Goal: Task Accomplishment & Management: Use online tool/utility

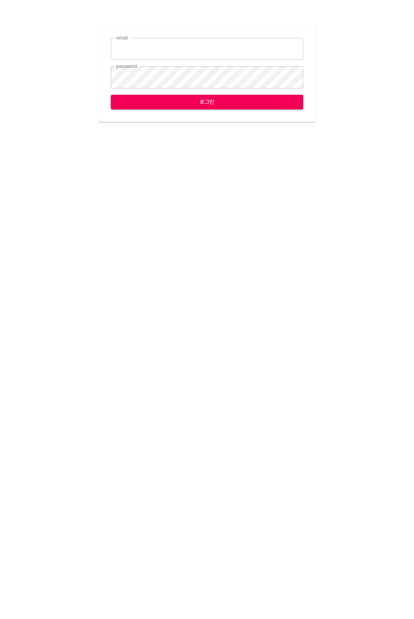
type input "[EMAIL_ADDRESS][DOMAIN_NAME]"
click at [148, 107] on button "로그인" at bounding box center [207, 102] width 193 height 15
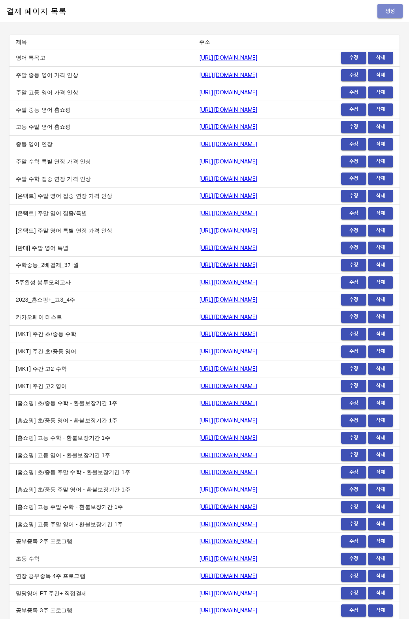
click at [385, 10] on span "생성" at bounding box center [389, 11] width 13 height 10
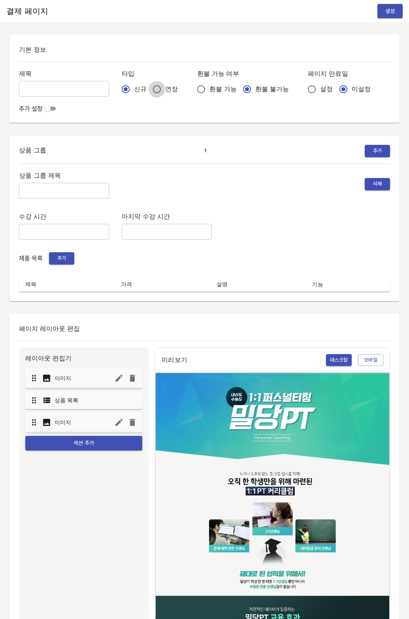
click at [148, 88] on input "연장" at bounding box center [156, 89] width 17 height 17
radio input "true"
click at [303, 91] on input "설정" at bounding box center [311, 89] width 17 height 17
radio input "true"
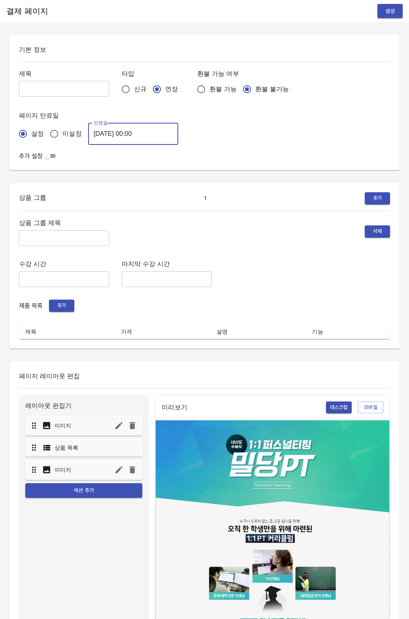
click at [111, 131] on input "[DATE] 00:00" at bounding box center [133, 134] width 90 height 22
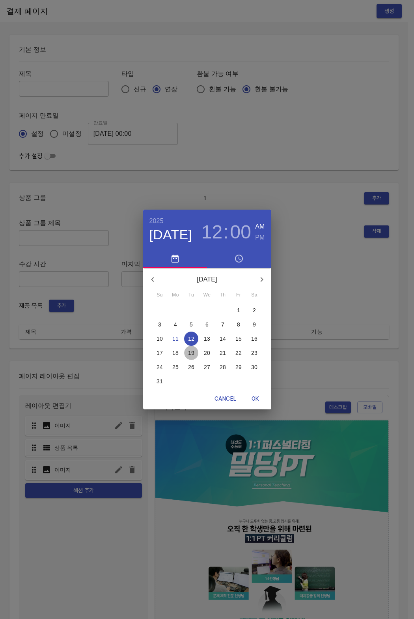
click at [195, 355] on span "19" at bounding box center [191, 353] width 14 height 8
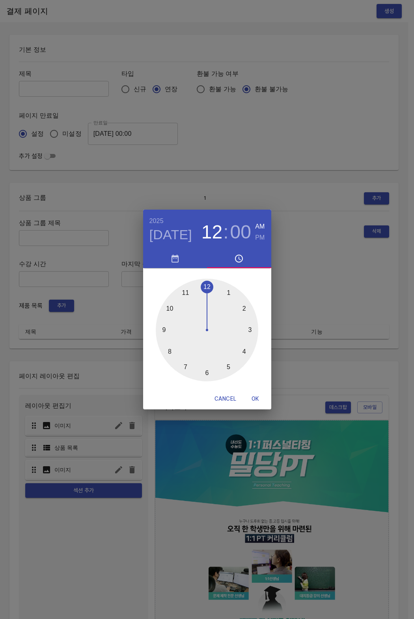
drag, startPoint x: 252, startPoint y: 402, endPoint x: 249, endPoint y: 374, distance: 27.8
click at [252, 401] on span "OK" at bounding box center [255, 399] width 19 height 10
type input "2025-08-19 00:00"
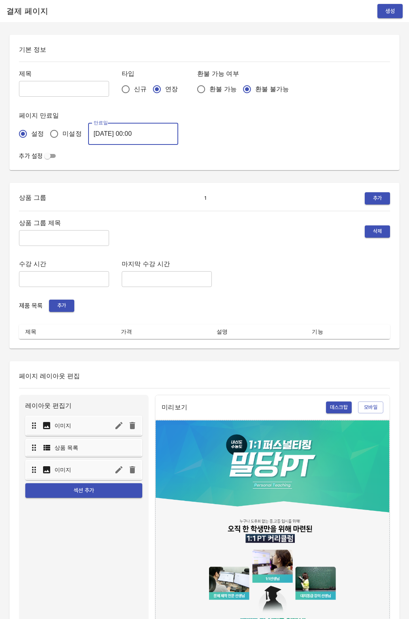
click at [58, 89] on input "text" at bounding box center [64, 89] width 90 height 16
type input "0811_이세진"
click at [41, 252] on div "상품 그룹 제목 ​ 삭제 수강 시간 ​ 마지막 수강 시간 ​ 제품 목록 추가 제목 가격 설명 기능" at bounding box center [204, 278] width 371 height 122
click at [47, 241] on input "text" at bounding box center [64, 238] width 90 height 16
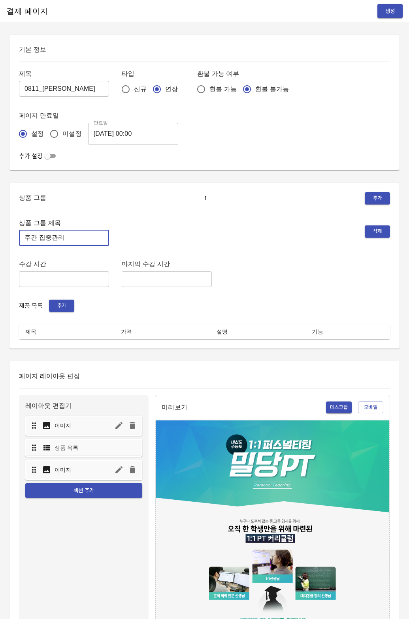
type input "주간 집중관리"
click at [60, 306] on span "추가" at bounding box center [61, 305] width 17 height 9
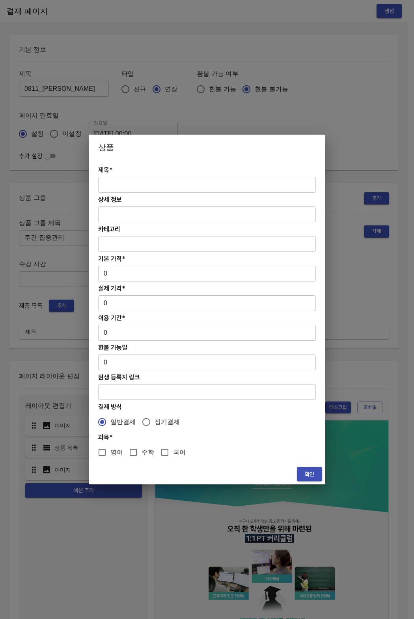
click at [133, 187] on input "text" at bounding box center [207, 185] width 218 height 16
paste input "[연장] 고등 주간 집중관리 영어 4주(약 1개월) 프로그램"
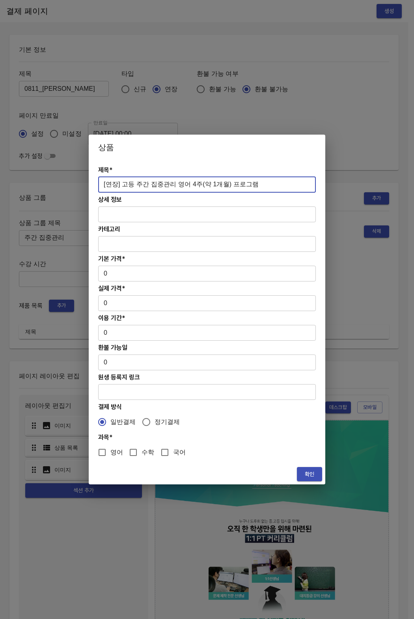
type input "[연장] 고등 주간 집중관리 영어 4주(약 1개월) 프로그램"
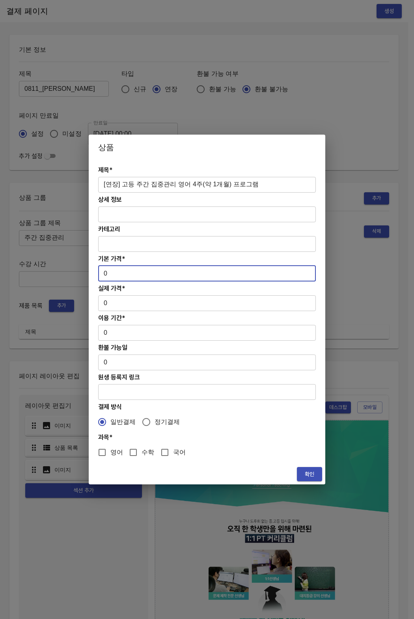
paste input "31300"
drag, startPoint x: 121, startPoint y: 276, endPoint x: 90, endPoint y: 276, distance: 31.2
click at [90, 276] on div "제목* [연장] 고등 주간 집중관리 영어 4주(약 1개월) 프로그램 ​ 상세 정보 ​ 카테고리 ​ 기본 가격* 313000 ​ 실제 가격* 0…" at bounding box center [207, 312] width 237 height 304
type input "313000"
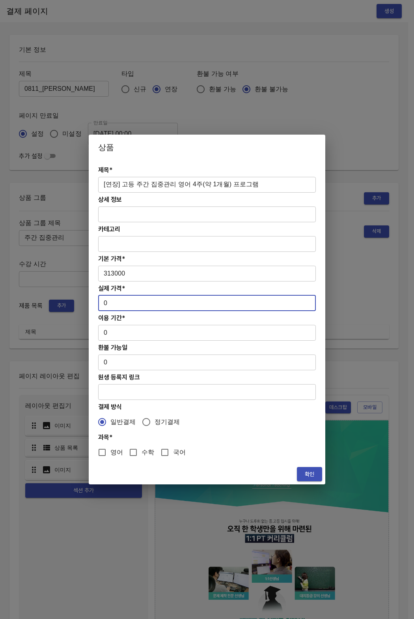
paste input "31300"
drag, startPoint x: 114, startPoint y: 307, endPoint x: 97, endPoint y: 302, distance: 18.1
click at [97, 302] on div "제목* [연장] 고등 주간 집중관리 영어 4주(약 1개월) 프로그램 ​ 상세 정보 ​ 카테고리 ​ 기본 가격* 313000 ​ 실제 가격* 0…" at bounding box center [207, 312] width 237 height 304
type input "313000"
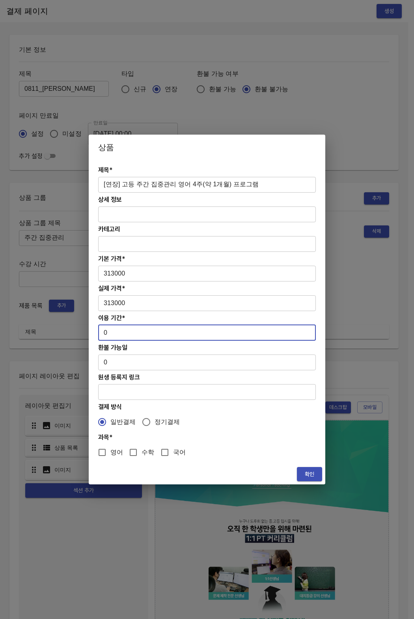
drag, startPoint x: 103, startPoint y: 337, endPoint x: 89, endPoint y: 336, distance: 14.3
click at [89, 336] on div "제목* [연장] 고등 주간 집중관리 영어 4주(약 1개월) 프로그램 ​ 상세 정보 ​ 카테고리 ​ 기본 가격* 313000 ​ 실제 가격* 3…" at bounding box center [207, 312] width 237 height 304
drag, startPoint x: 99, startPoint y: 334, endPoint x: 111, endPoint y: 334, distance: 11.8
click at [111, 334] on input "0" at bounding box center [207, 333] width 218 height 16
type input "28"
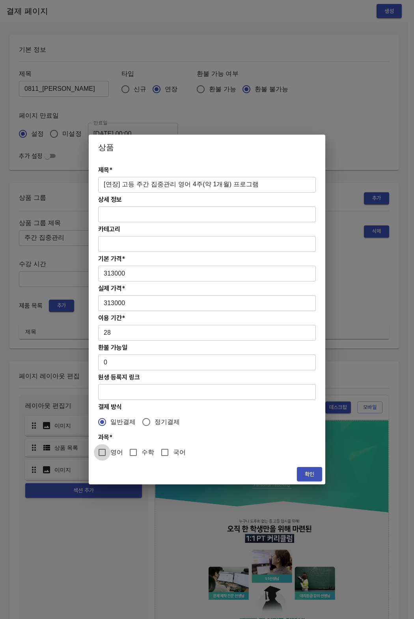
click at [107, 455] on input "영어" at bounding box center [102, 452] width 17 height 17
checkbox input "true"
click at [306, 473] on span "확인" at bounding box center [310, 474] width 13 height 10
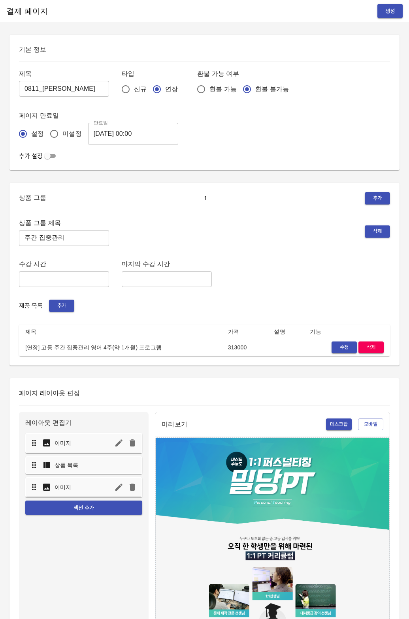
click at [186, 339] on td "[연장] 고등 주간 집중관리 영어 4주(약 1개월) 프로그램" at bounding box center [120, 347] width 202 height 17
click at [391, 15] on span "생성" at bounding box center [389, 11] width 13 height 10
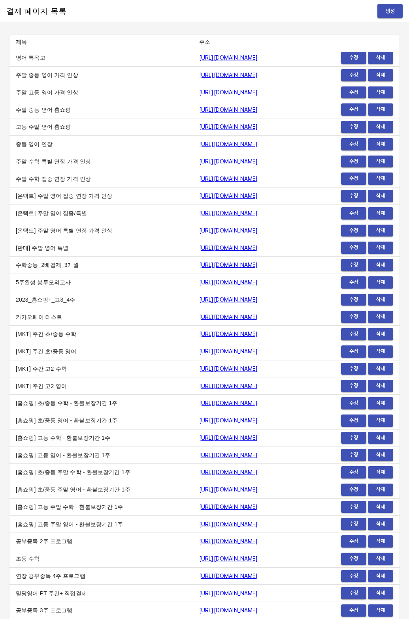
scroll to position [9236, 0]
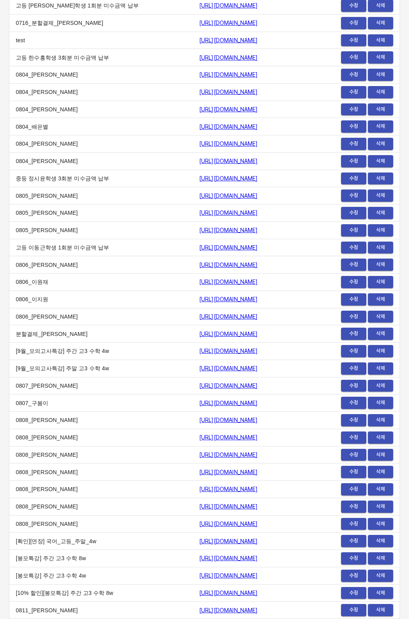
drag, startPoint x: 0, startPoint y: 0, endPoint x: 113, endPoint y: 608, distance: 618.7
click at [113, 608] on td "0811_[PERSON_NAME]" at bounding box center [100, 610] width 183 height 17
copy tr "0811_이세진 https://payment.mildang.kr/WAbmVneWXw57PKS0rQ93V"
drag, startPoint x: 113, startPoint y: 608, endPoint x: 298, endPoint y: 611, distance: 184.7
click at [298, 611] on tr "0811_이세진 https://payment.mildang.kr/WAbmVneWXw57PKS0rQ93V 수정 삭제" at bounding box center [204, 610] width 390 height 17
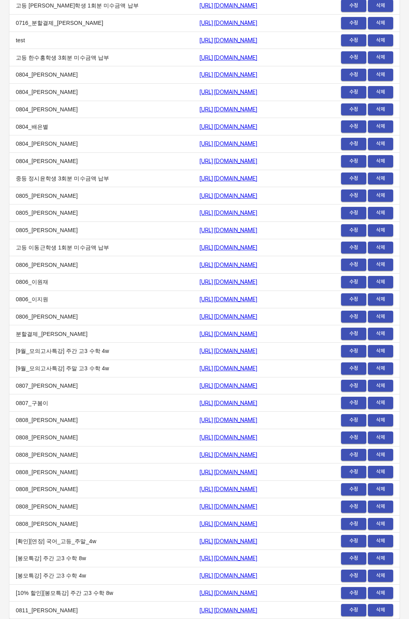
click at [81, 346] on td "[9월_모의고사특강] 주간 고3 수학 4w" at bounding box center [100, 351] width 183 height 17
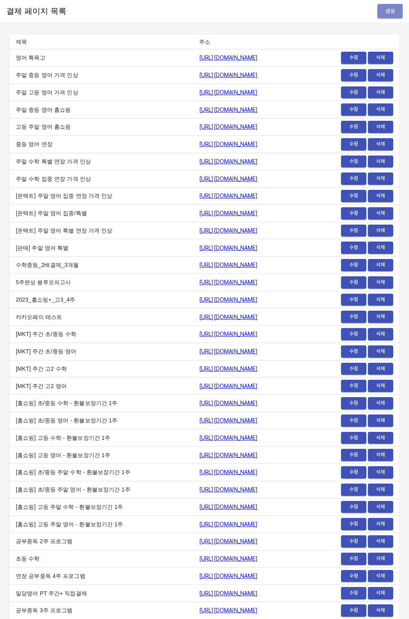
click at [388, 4] on button "생성" at bounding box center [389, 11] width 25 height 15
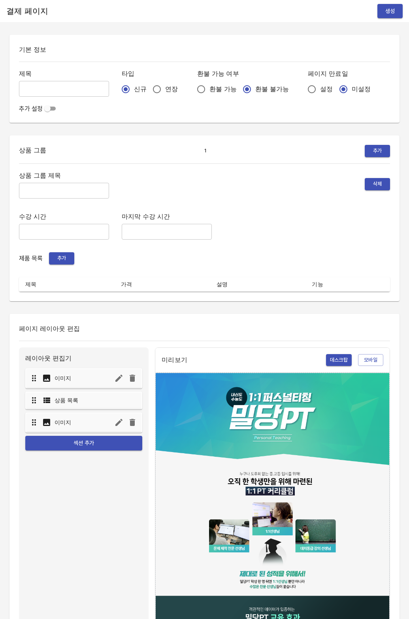
click at [148, 88] on input "연장" at bounding box center [156, 89] width 17 height 17
radio input "true"
click at [303, 90] on input "설정" at bounding box center [311, 89] width 17 height 17
radio input "true"
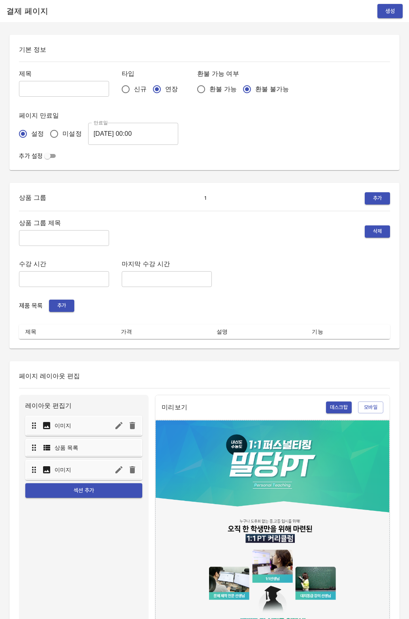
click at [115, 137] on input "[DATE] 00:00" at bounding box center [133, 134] width 90 height 22
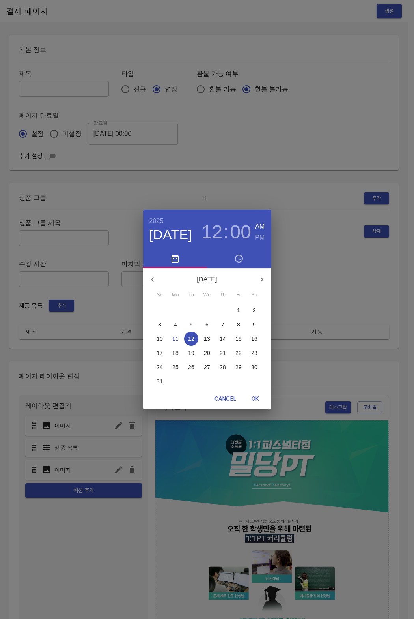
click at [195, 349] on span "19" at bounding box center [191, 353] width 14 height 8
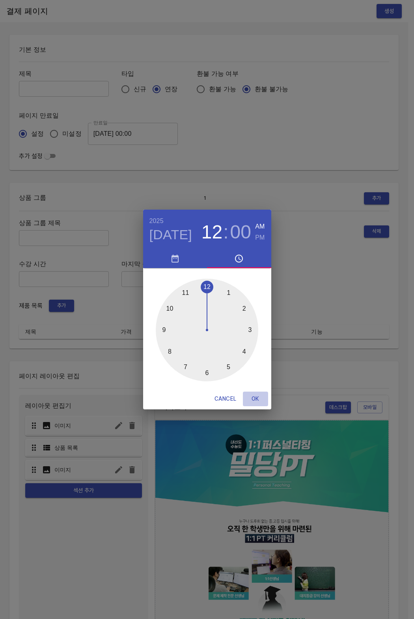
drag, startPoint x: 249, startPoint y: 396, endPoint x: 243, endPoint y: 377, distance: 19.8
click at [249, 396] on span "OK" at bounding box center [255, 399] width 19 height 10
type input "[DATE] 00:00"
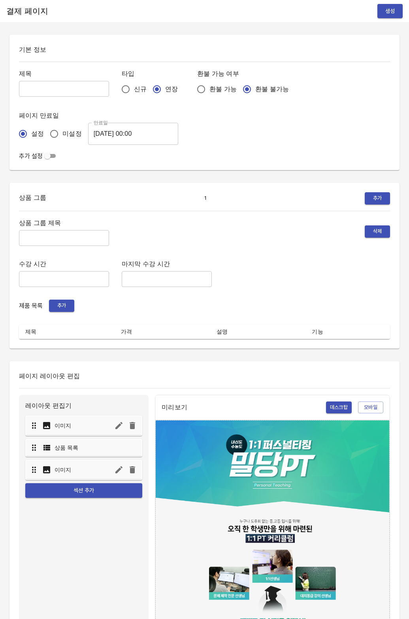
drag, startPoint x: 64, startPoint y: 98, endPoint x: 66, endPoint y: 91, distance: 6.8
click at [64, 98] on div "제목 ​ 타입 신규 연장 환불 가능 여부 환불 가능 환불 불가능 페이지 만료일 설정 미설정 만료일 2025-08-19 00:00 만료일" at bounding box center [204, 106] width 371 height 77
click at [66, 90] on input "text" at bounding box center [64, 89] width 90 height 16
type input "0811_김현서"
click at [44, 244] on input "text" at bounding box center [64, 238] width 90 height 16
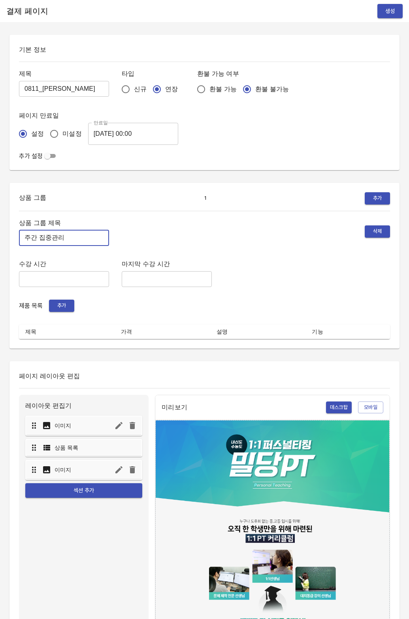
type input "주간 집중관리"
click at [56, 304] on span "추가" at bounding box center [61, 305] width 17 height 9
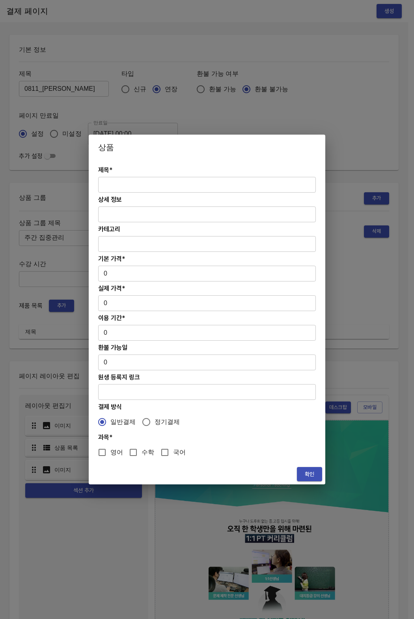
click at [136, 191] on input "text" at bounding box center [207, 185] width 218 height 16
paste input "[연장] 고등 주간 집중관리 영어 4주(약 1개월) 프로그램"
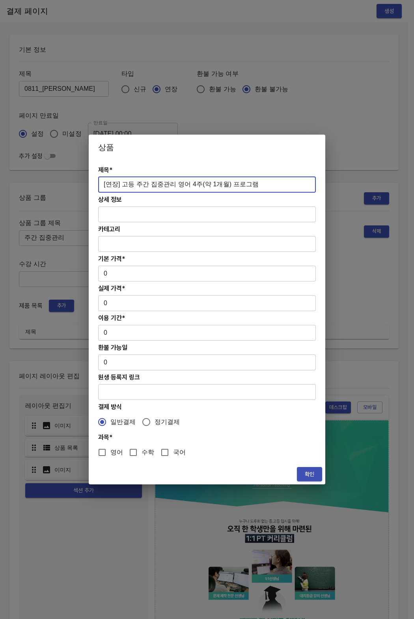
type input "[연장] 고등 주간 집중관리 영어 4주(약 1개월) 프로그램"
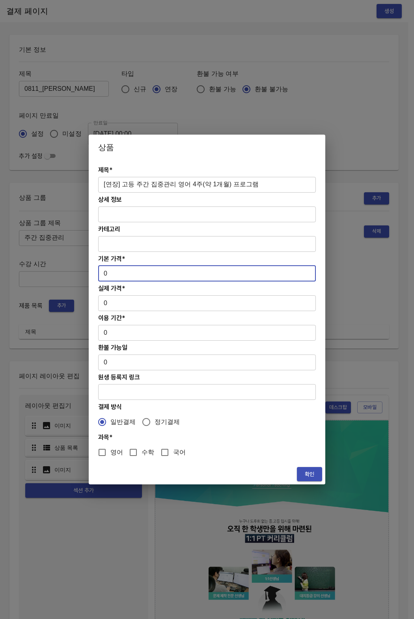
paste input "31300"
drag, startPoint x: 103, startPoint y: 274, endPoint x: 113, endPoint y: 274, distance: 9.9
click at [113, 274] on input "313000" at bounding box center [207, 274] width 218 height 16
type input "313000"
click at [109, 308] on input "0" at bounding box center [207, 303] width 218 height 16
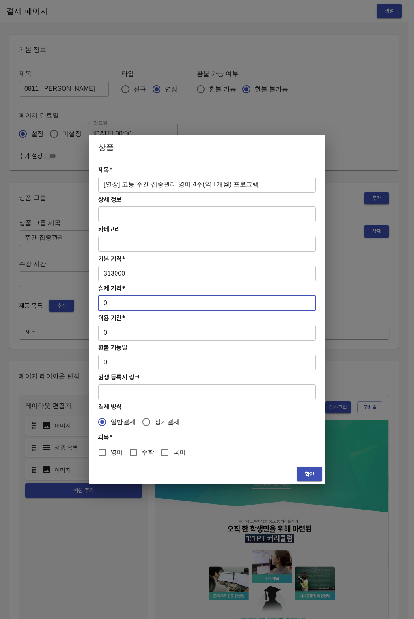
drag, startPoint x: 110, startPoint y: 305, endPoint x: 96, endPoint y: 304, distance: 13.9
click at [96, 304] on div "제목* [연장] 고등 주간 집중관리 영어 4주(약 1개월) 프로그램 ​ 상세 정보 ​ 카테고리 ​ 기본 가격* 313000 ​ 실제 가격* 0…" at bounding box center [207, 312] width 237 height 304
paste input "31300"
type input "313000"
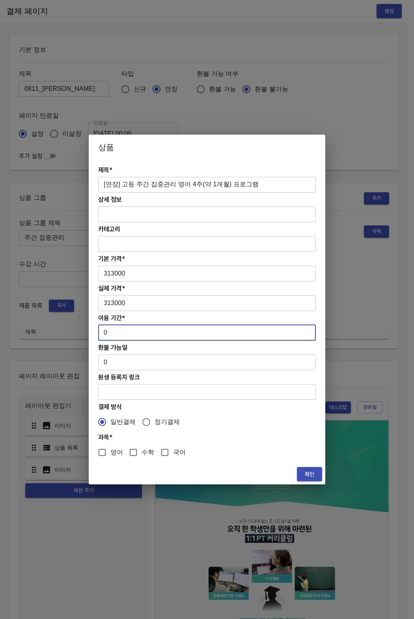
click at [91, 331] on div "제목* [연장] 고등 주간 집중관리 영어 4주(약 1개월) 프로그램 ​ 상세 정보 ​ 카테고리 ​ 기본 가격* 313000 ​ 실제 가격* 3…" at bounding box center [207, 312] width 237 height 304
type input "28"
click at [107, 461] on div "제목* [연장] 고등 주간 집중관리 영어 4주(약 1개월) 프로그램 ​ 상세 정보 ​ 카테고리 ​ 기본 가격* 313000 ​ 실제 가격* 3…" at bounding box center [207, 312] width 237 height 304
click at [102, 452] on input "영어" at bounding box center [102, 452] width 17 height 17
checkbox input "true"
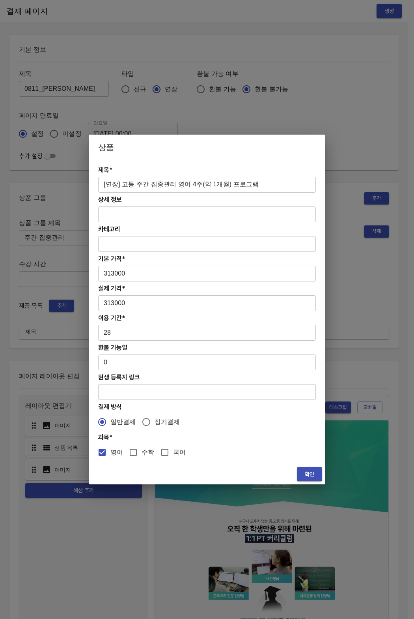
click at [306, 475] on span "확인" at bounding box center [310, 474] width 13 height 10
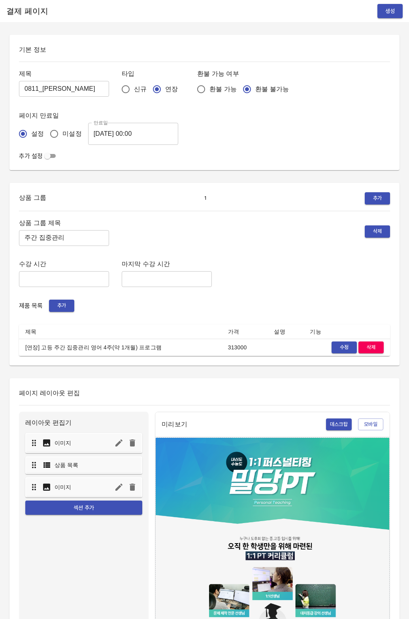
click at [285, 250] on div "상품 그룹 제목 주간 집중관리 ​ 삭제 수강 시간 ​ 마지막 수강 시간 ​ 제품 목록 추가 제목 가격 설명 기능 [연장] 고등 주간 집중관리 …" at bounding box center [204, 286] width 371 height 139
click at [381, 13] on button "생성" at bounding box center [389, 11] width 25 height 15
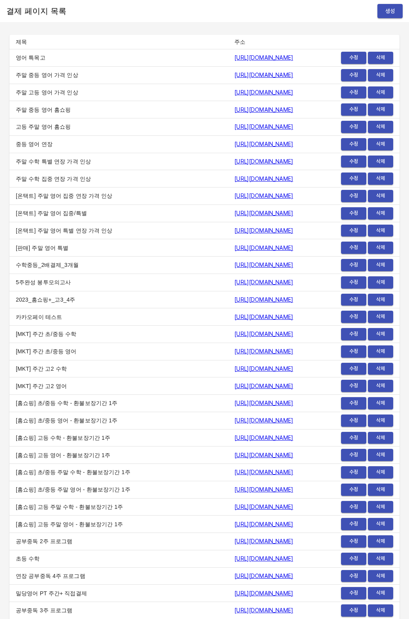
scroll to position [9253, 0]
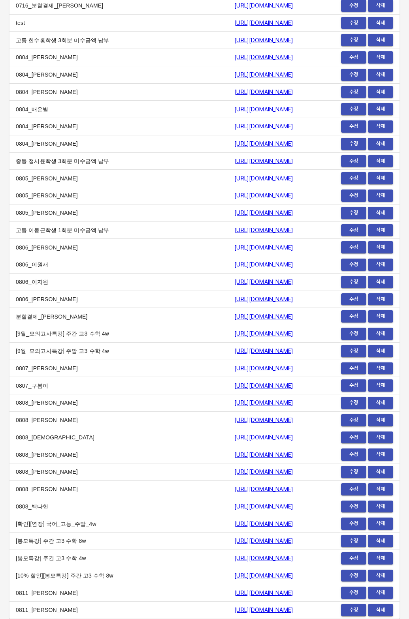
drag, startPoint x: 89, startPoint y: 609, endPoint x: 115, endPoint y: 614, distance: 26.1
click at [90, 609] on td "0811_[PERSON_NAME]" at bounding box center [118, 610] width 218 height 17
drag, startPoint x: 115, startPoint y: 614, endPoint x: 292, endPoint y: 613, distance: 176.8
click at [292, 613] on tr "0811_[PERSON_NAME] [URL][DOMAIN_NAME] 수정 삭제" at bounding box center [204, 610] width 390 height 17
copy tr "0811_[PERSON_NAME] [URL][DOMAIN_NAME]"
